Goal: Contribute content: Contribute content

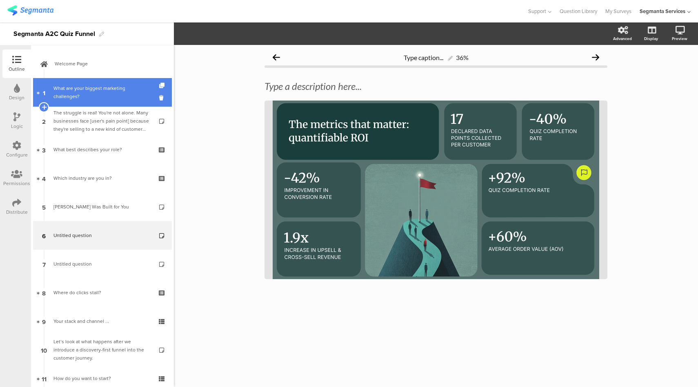
click at [104, 96] on div "What are your biggest marketing challenges?" at bounding box center [103, 92] width 98 height 16
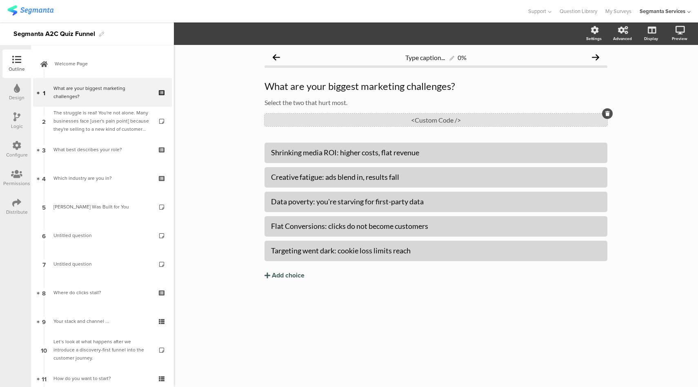
click at [444, 121] on div "<Custom Code />" at bounding box center [436, 120] width 343 height 13
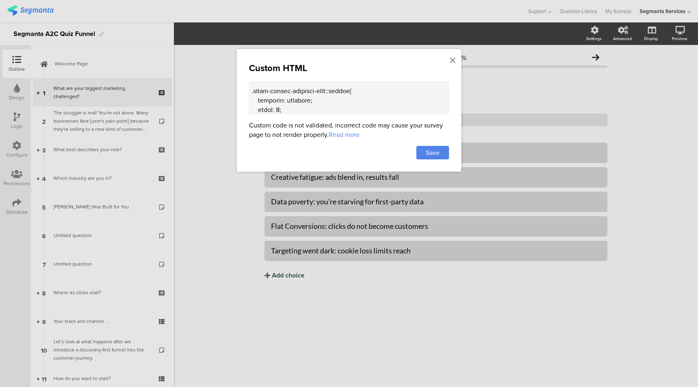
scroll to position [523, 0]
click at [267, 109] on textarea at bounding box center [349, 97] width 200 height 33
click at [341, 89] on textarea at bounding box center [349, 97] width 200 height 33
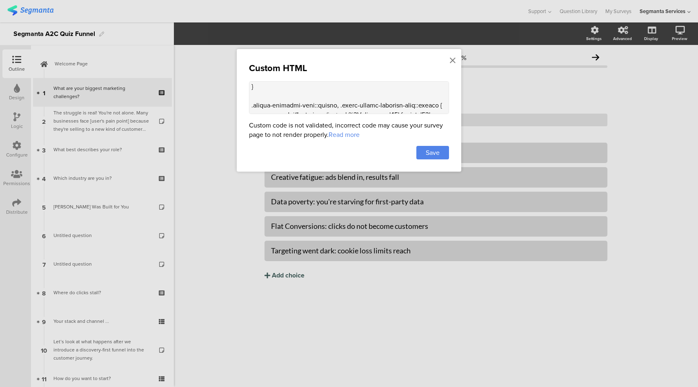
scroll to position [566, 0]
click at [324, 102] on textarea at bounding box center [349, 97] width 200 height 33
click at [422, 100] on textarea at bounding box center [349, 97] width 200 height 33
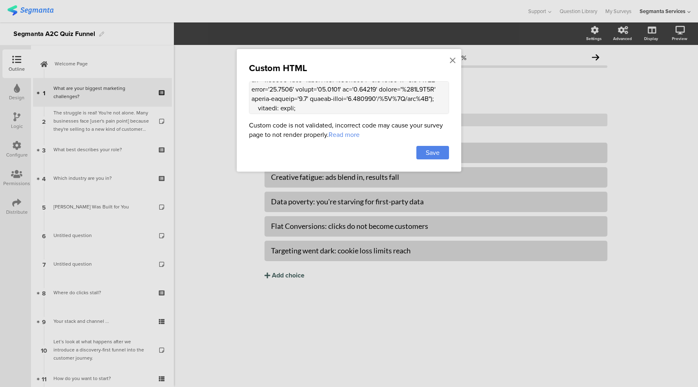
scroll to position [682, 0]
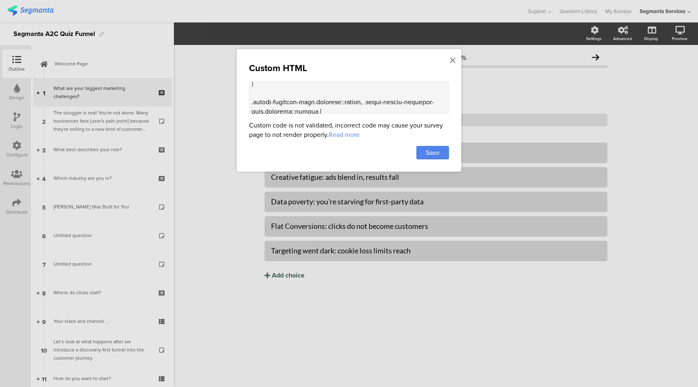
click at [349, 105] on textarea at bounding box center [349, 97] width 200 height 33
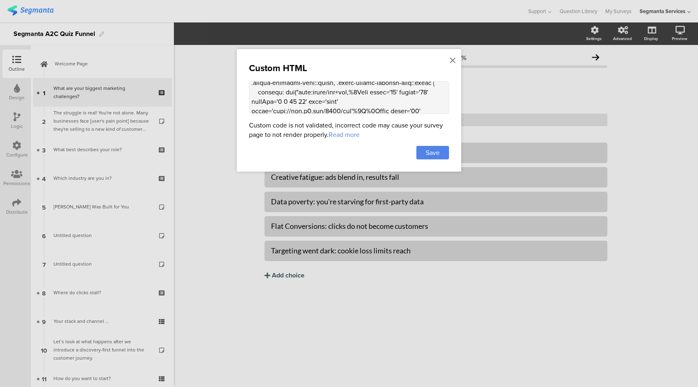
scroll to position [578, 0]
click at [424, 89] on textarea at bounding box center [349, 97] width 200 height 33
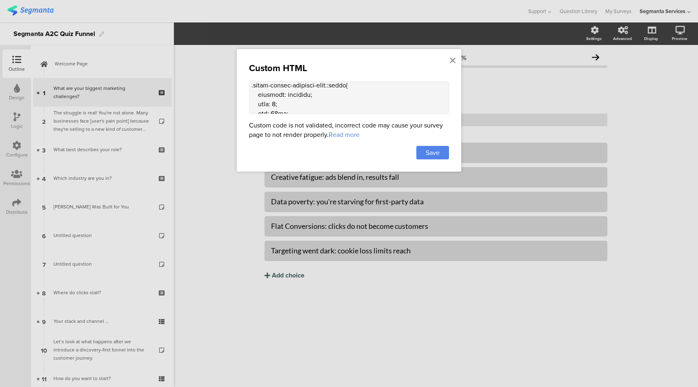
scroll to position [527, 0]
click at [339, 84] on textarea at bounding box center [349, 97] width 200 height 33
type textarea "<style> .choice-question-item.selected { border: 2px solid #FFFFFF !important; …"
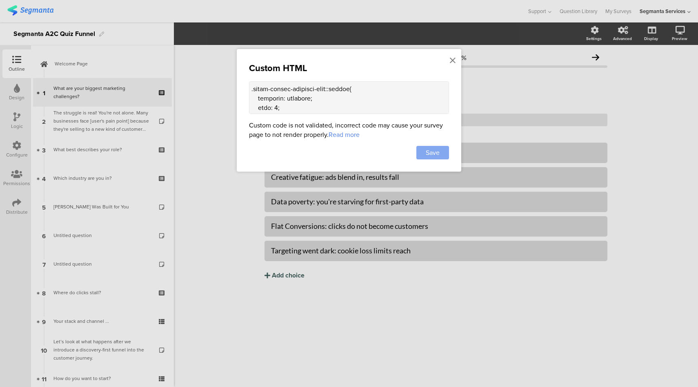
click at [429, 153] on span "Save" at bounding box center [433, 152] width 14 height 9
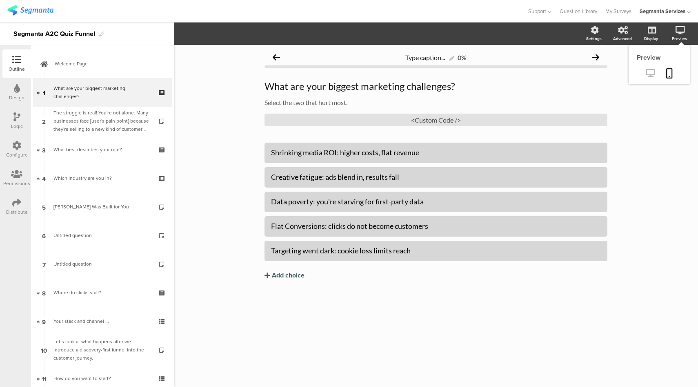
click at [653, 69] on icon at bounding box center [651, 73] width 9 height 8
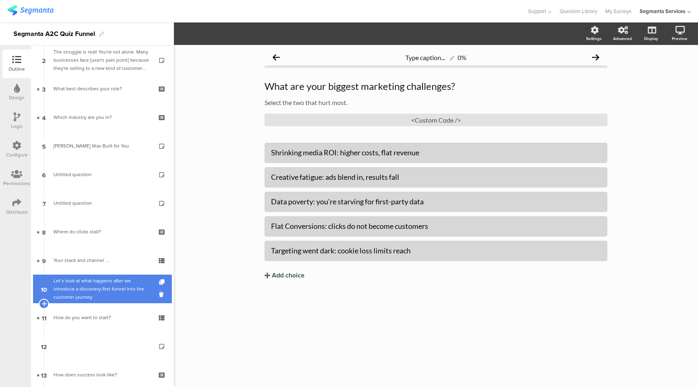
scroll to position [167, 0]
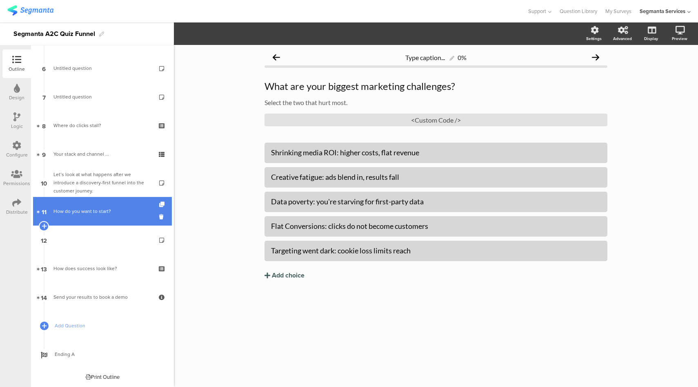
click at [114, 217] on link "11 How do you want to start?" at bounding box center [102, 211] width 139 height 29
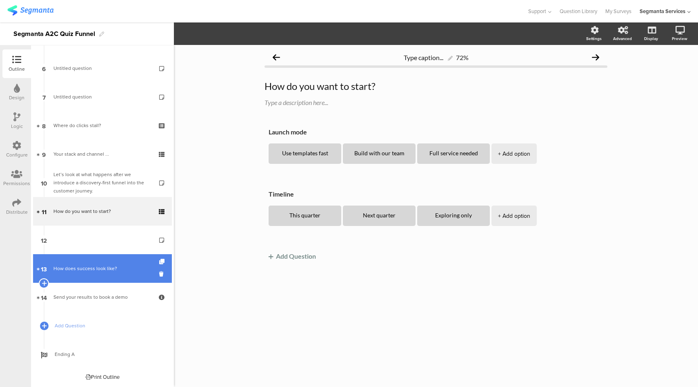
click at [98, 272] on div "How does success look like?" at bounding box center [103, 268] width 98 height 8
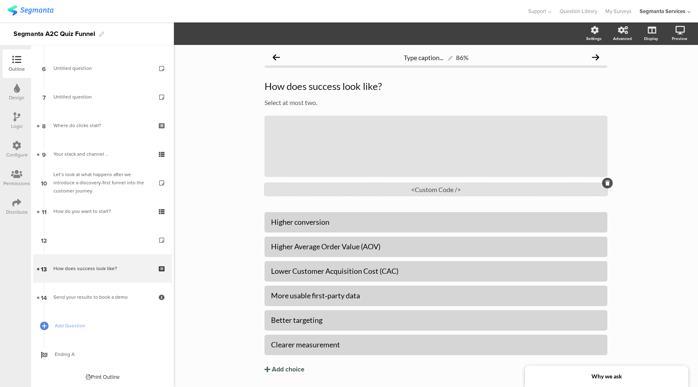
click at [418, 190] on div "<Custom Code />" at bounding box center [436, 189] width 343 height 13
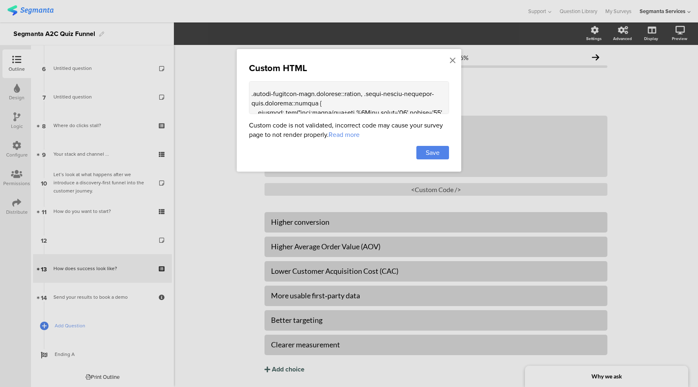
scroll to position [697, 0]
click at [352, 98] on textarea at bounding box center [349, 97] width 200 height 33
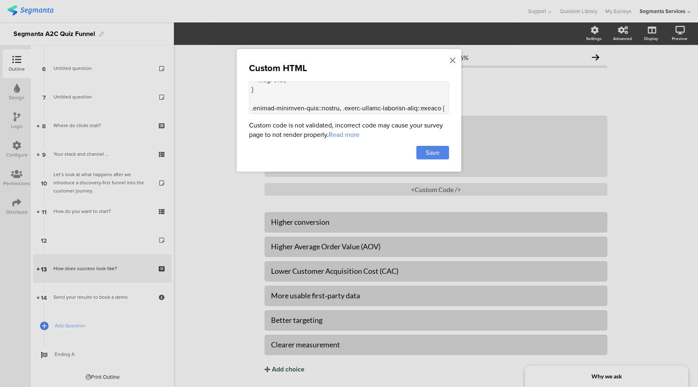
scroll to position [563, 0]
click at [324, 105] on textarea at bounding box center [349, 97] width 200 height 33
type textarea "<style> .choice-question-item.selected { border: 2px solid #FFFFFF !important; …"
click at [444, 153] on div "Save" at bounding box center [433, 152] width 33 height 13
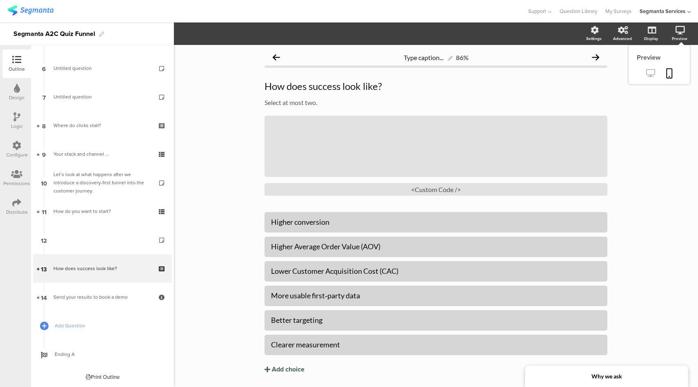
click at [645, 79] on link at bounding box center [651, 73] width 20 height 13
